Goal: Task Accomplishment & Management: Use online tool/utility

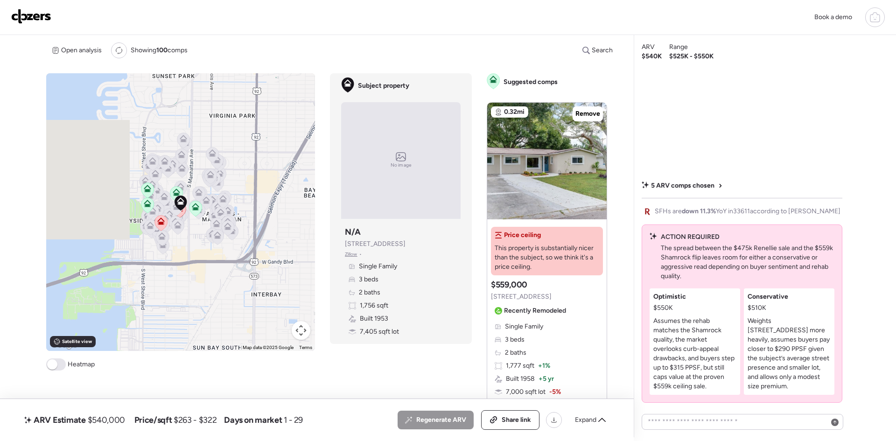
drag, startPoint x: 417, startPoint y: 242, endPoint x: 343, endPoint y: 243, distance: 74.2
click at [345, 243] on span "[STREET_ADDRESS]" at bounding box center [375, 243] width 61 height 9
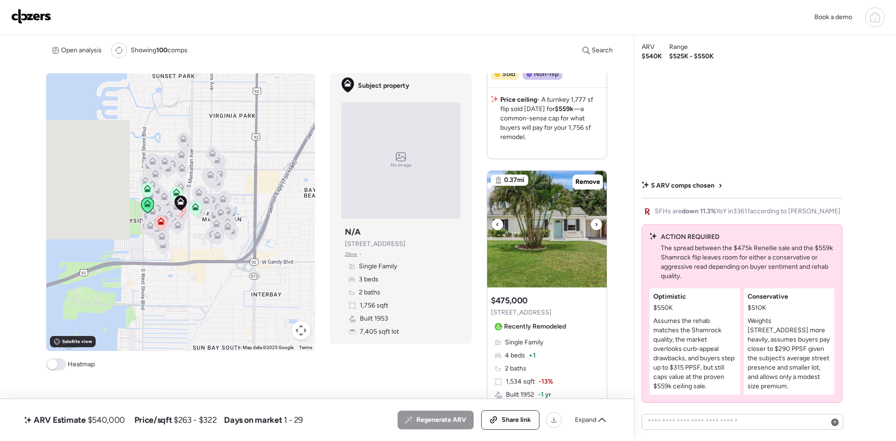
scroll to position [373, 0]
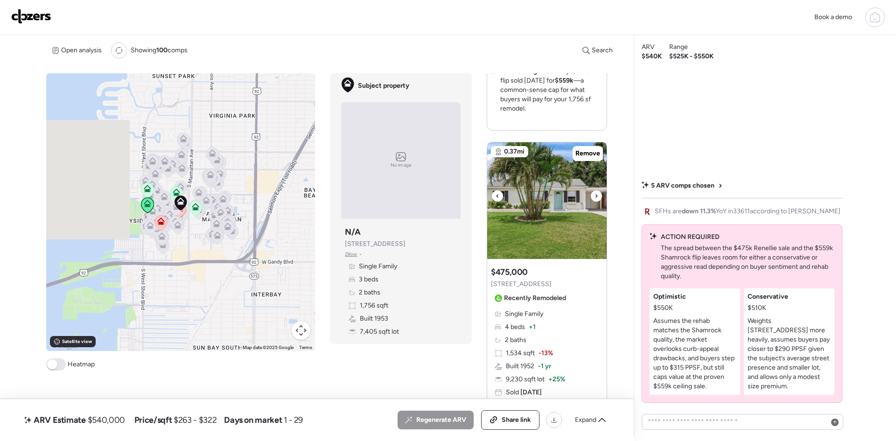
click at [596, 198] on icon at bounding box center [597, 195] width 4 height 11
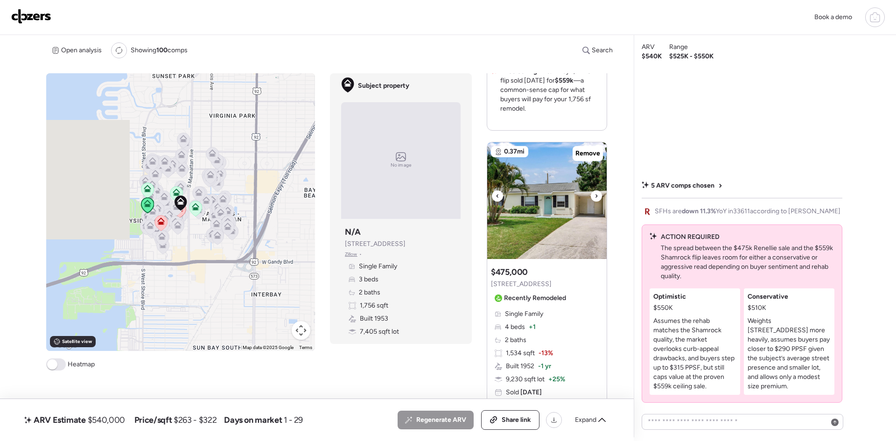
click at [596, 198] on icon at bounding box center [597, 195] width 4 height 11
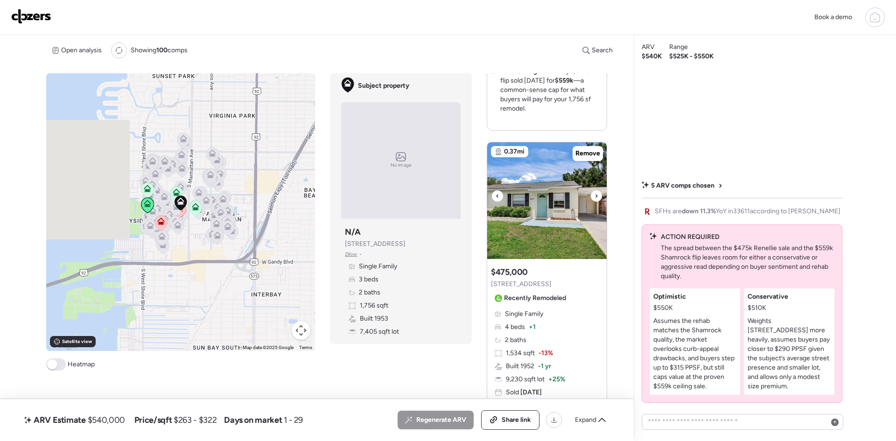
click at [596, 198] on icon at bounding box center [597, 195] width 4 height 11
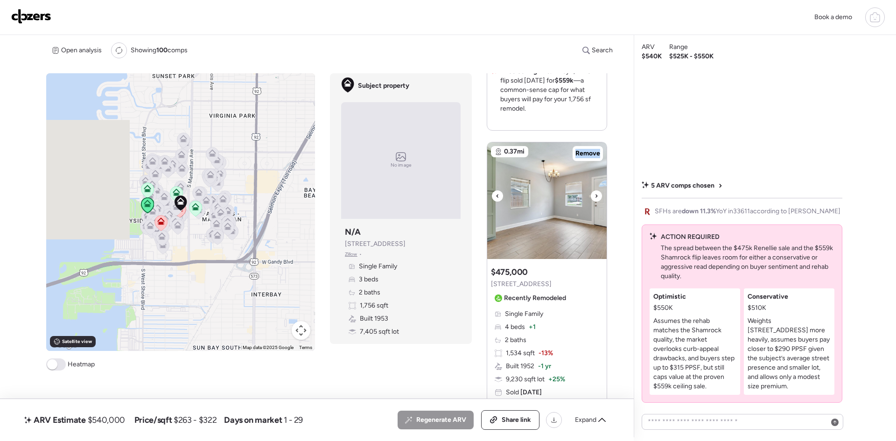
click at [596, 198] on icon at bounding box center [597, 195] width 4 height 11
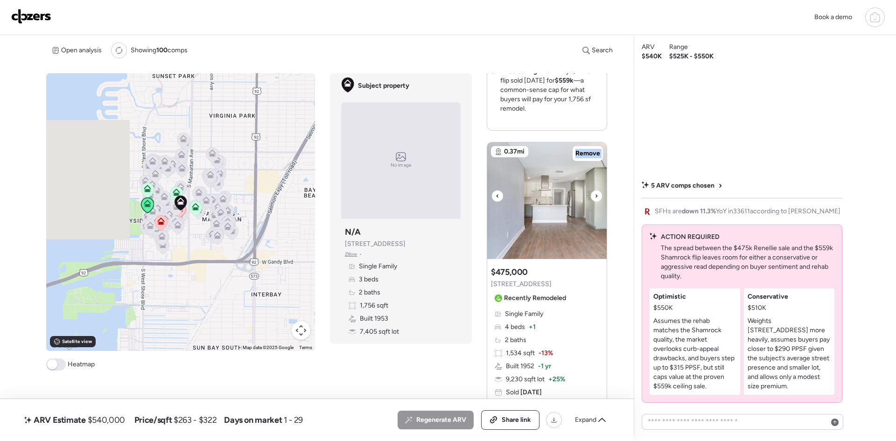
click at [596, 198] on icon at bounding box center [597, 195] width 4 height 11
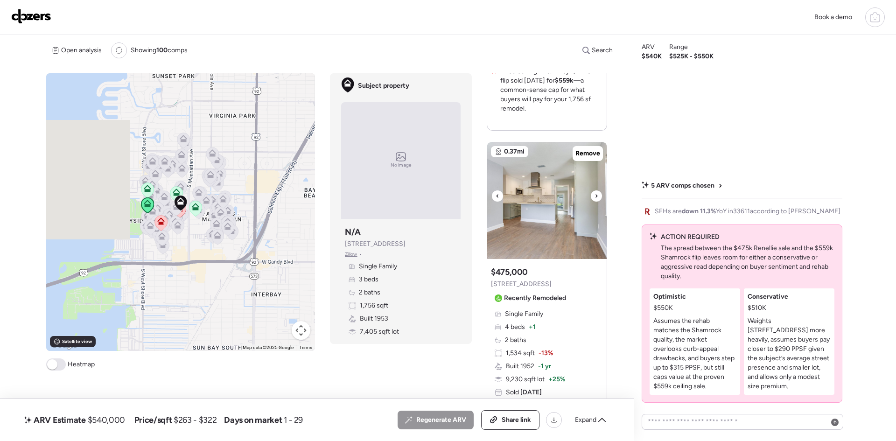
click at [596, 198] on icon at bounding box center [597, 195] width 4 height 11
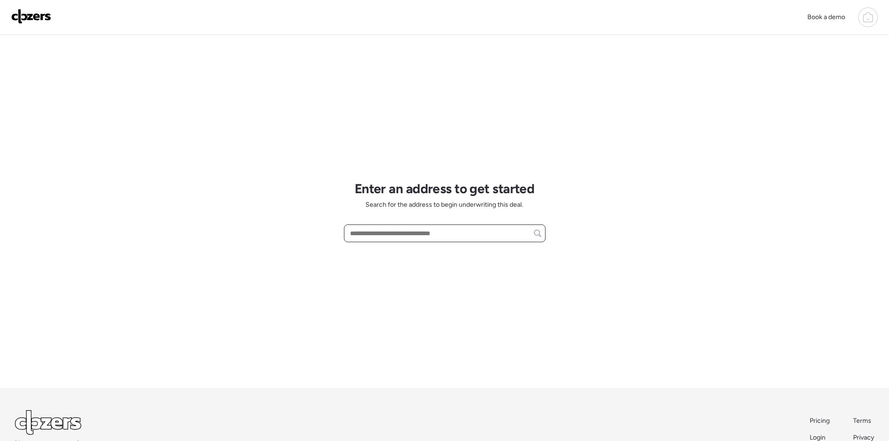
click at [451, 233] on input "text" at bounding box center [444, 233] width 193 height 13
click at [450, 229] on input "text" at bounding box center [444, 233] width 193 height 13
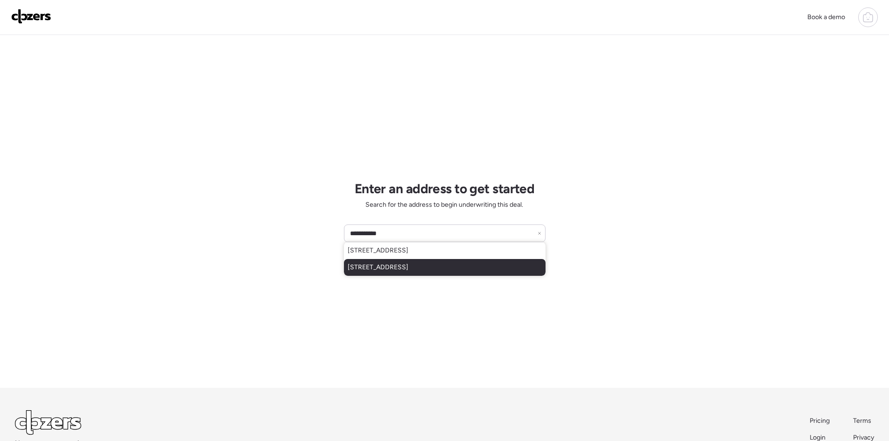
click at [458, 261] on div "2734 19th St S, Saint Petersburg, FL, 33712" at bounding box center [445, 267] width 202 height 17
type input "**********"
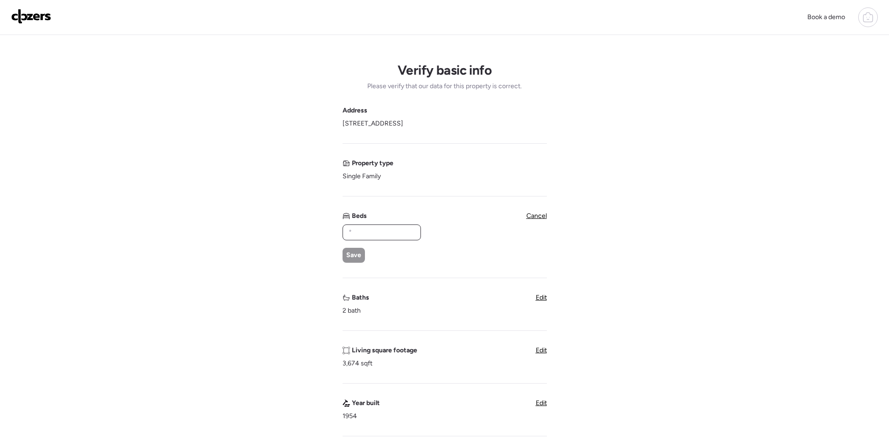
click at [371, 228] on input "text" at bounding box center [382, 232] width 70 height 13
type input "*"
click at [541, 345] on div "Address 2734 19th St S, Saint Petersburg, FL 33712 Property type Single Family …" at bounding box center [445, 376] width 204 height 541
click at [537, 347] on span "Edit" at bounding box center [541, 350] width 11 height 8
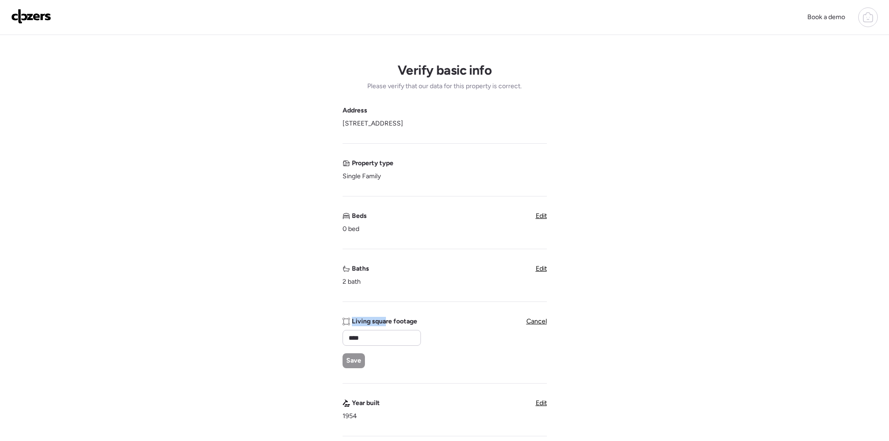
drag, startPoint x: 366, startPoint y: 324, endPoint x: 337, endPoint y: 315, distance: 30.7
click at [332, 316] on div "Verify basic info Please verify that our data for this property is correct. Add…" at bounding box center [444, 386] width 874 height 702
drag, startPoint x: 375, startPoint y: 334, endPoint x: 334, endPoint y: 328, distance: 41.1
click at [334, 328] on div "Verify basic info Please verify that our data for this property is correct. Add…" at bounding box center [444, 386] width 874 height 702
type input "****"
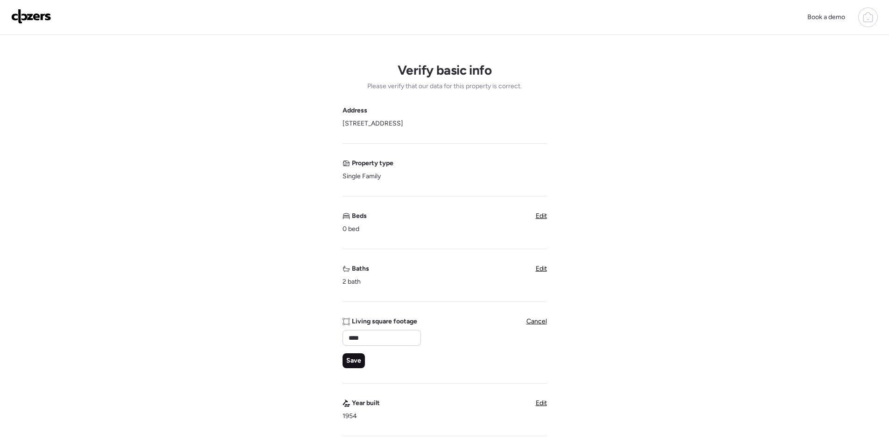
click at [357, 356] on div "Save" at bounding box center [354, 360] width 22 height 15
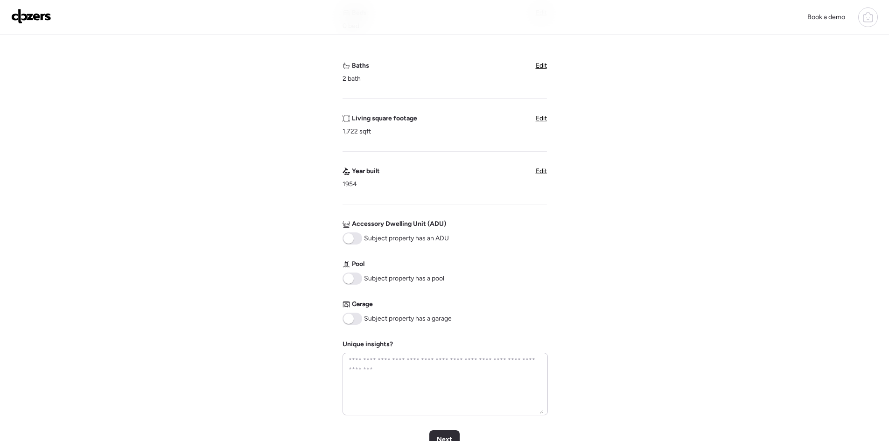
scroll to position [249, 0]
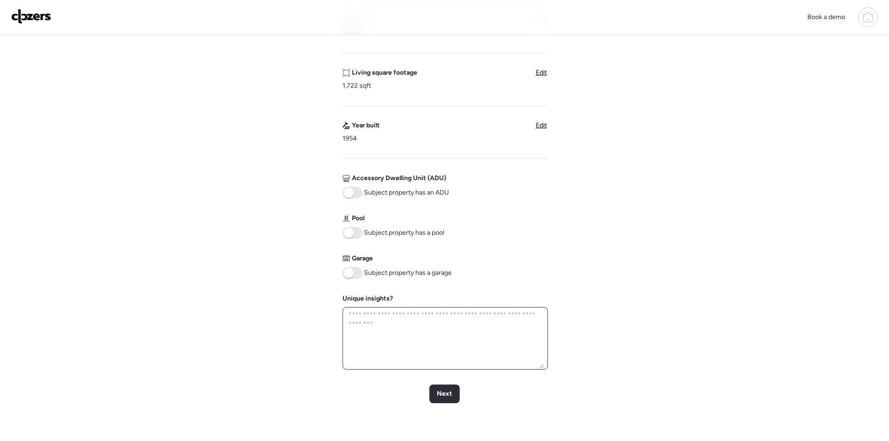
click at [405, 344] on textarea at bounding box center [445, 339] width 197 height 60
click at [351, 272] on span at bounding box center [349, 273] width 10 height 10
click at [447, 396] on span "Next" at bounding box center [444, 393] width 15 height 9
click at [446, 396] on span "Next" at bounding box center [444, 393] width 15 height 9
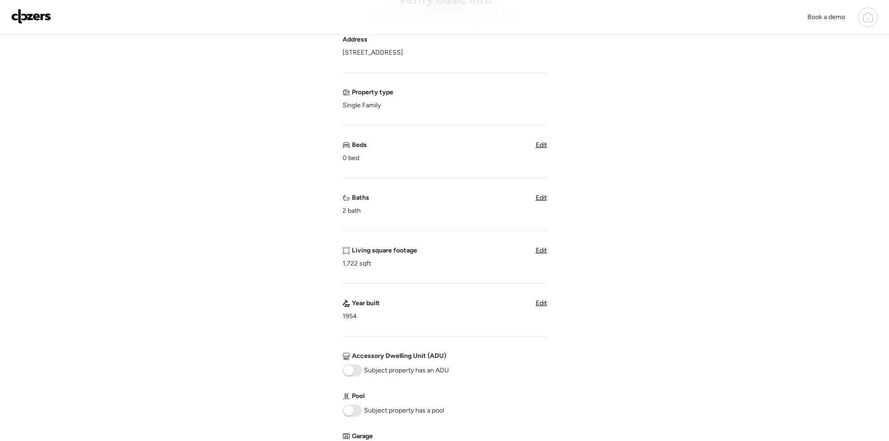
scroll to position [62, 0]
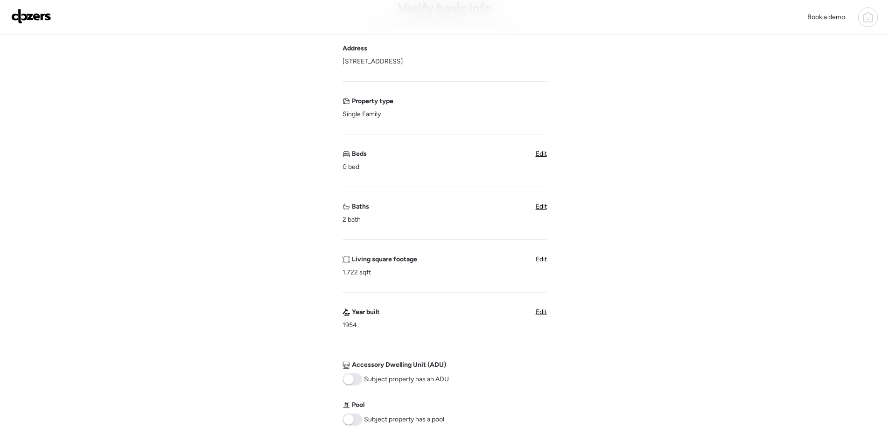
click at [536, 154] on span "Edit" at bounding box center [541, 154] width 11 height 8
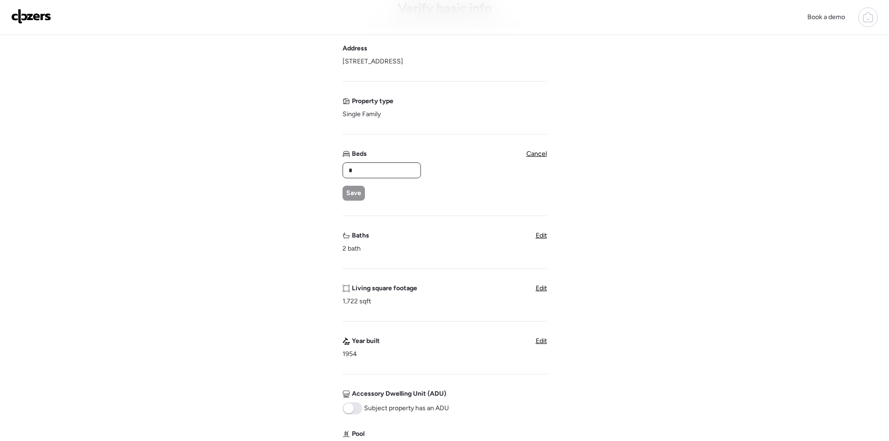
click at [373, 173] on input "*" at bounding box center [382, 170] width 70 height 13
type input "*"
click at [353, 195] on span "Save" at bounding box center [353, 193] width 15 height 9
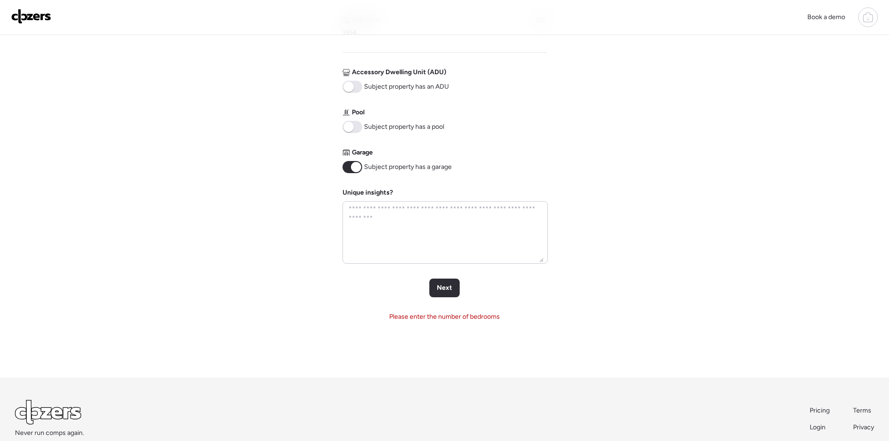
scroll to position [373, 0]
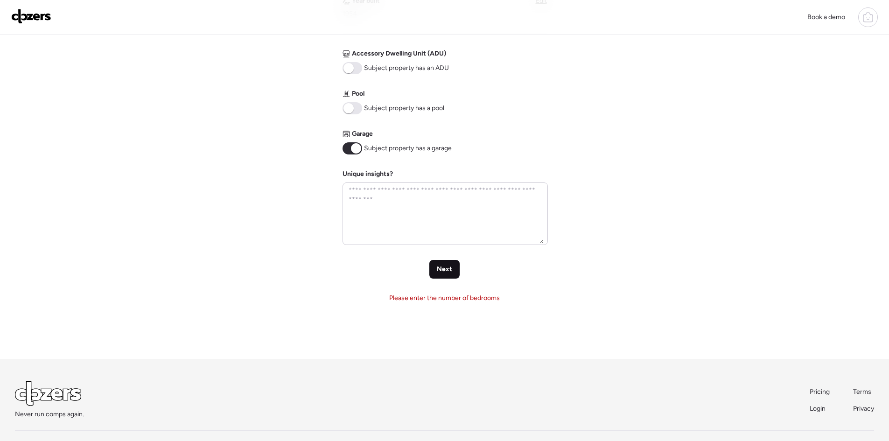
click at [448, 270] on span "Next" at bounding box center [444, 269] width 15 height 9
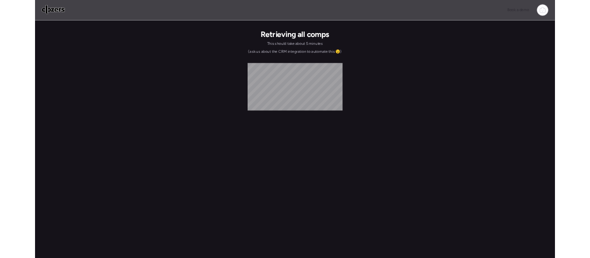
scroll to position [0, 0]
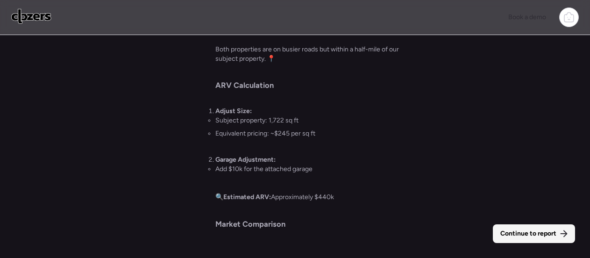
click at [526, 236] on span "Continue to report" at bounding box center [528, 233] width 56 height 9
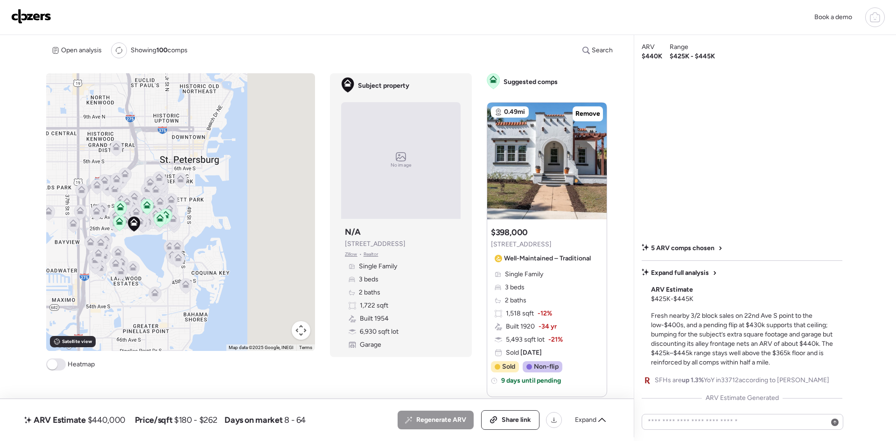
click at [781, 340] on span "Fresh nearby 3/2 block sales on 22nd Ave S point to the low-$400s, and a pendin…" at bounding box center [742, 339] width 182 height 55
click at [688, 273] on span "Expand full analysis" at bounding box center [680, 272] width 58 height 9
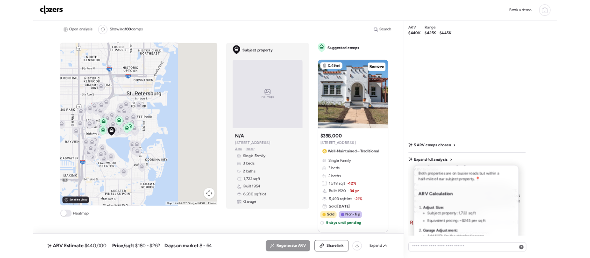
scroll to position [62, 0]
